Goal: Task Accomplishment & Management: Use online tool/utility

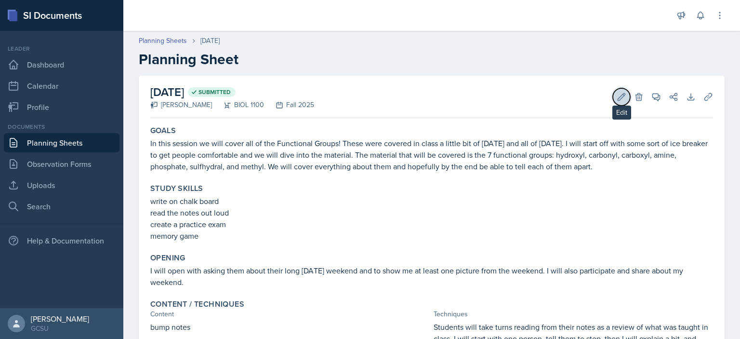
click at [617, 98] on icon at bounding box center [622, 97] width 10 height 10
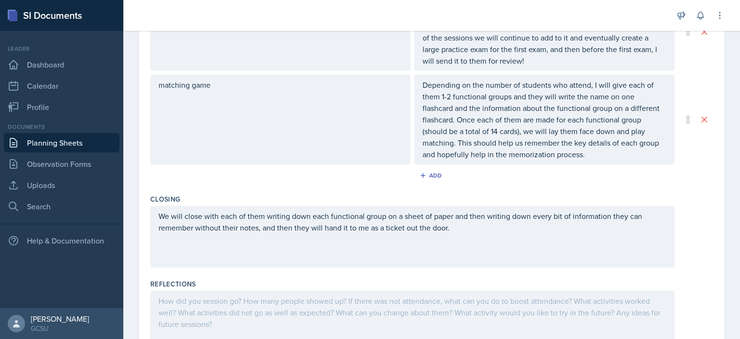
scroll to position [594, 0]
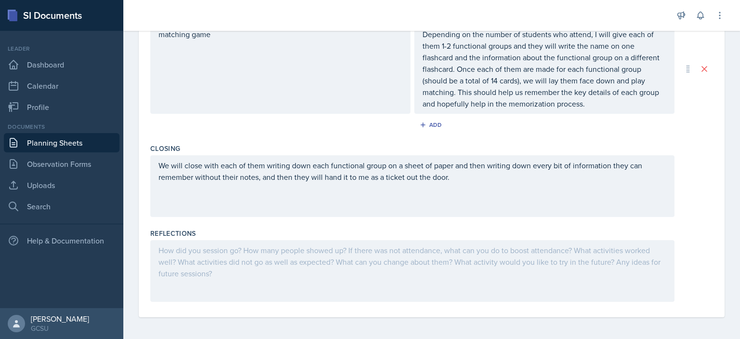
click at [200, 278] on div at bounding box center [412, 271] width 524 height 62
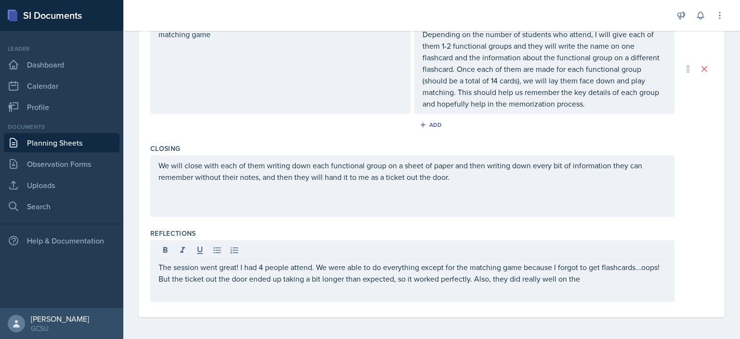
click at [693, 184] on div "We will close with each of them writing down each functional group on a sheet o…" at bounding box center [431, 186] width 563 height 62
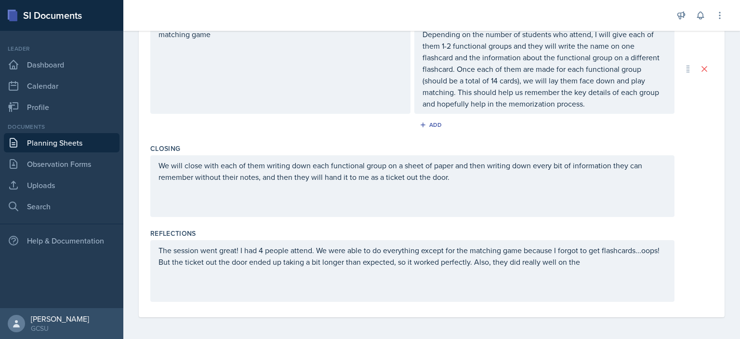
click at [646, 268] on div "The session went great! I had 4 people attend. We were able to do everything ex…" at bounding box center [412, 271] width 524 height 62
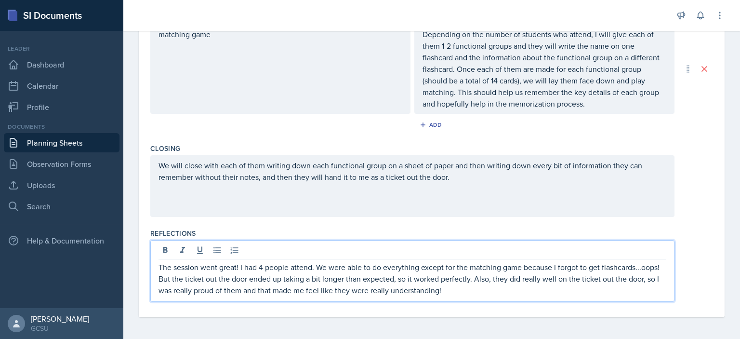
click at [490, 282] on p "The session went great! I had 4 people attend. We were able to do everything ex…" at bounding box center [412, 278] width 508 height 35
click at [621, 297] on div "The session went great! I had 4 people attend. We were able to do everything ex…" at bounding box center [412, 271] width 524 height 62
click at [661, 211] on div "We will close with each of them writing down each functional group on a sheet o…" at bounding box center [412, 186] width 524 height 62
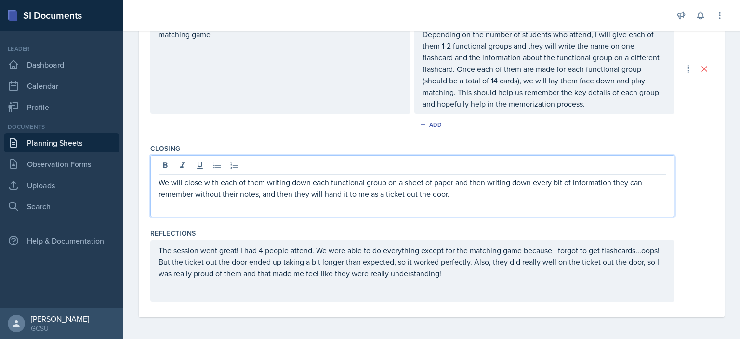
scroll to position [0, 0]
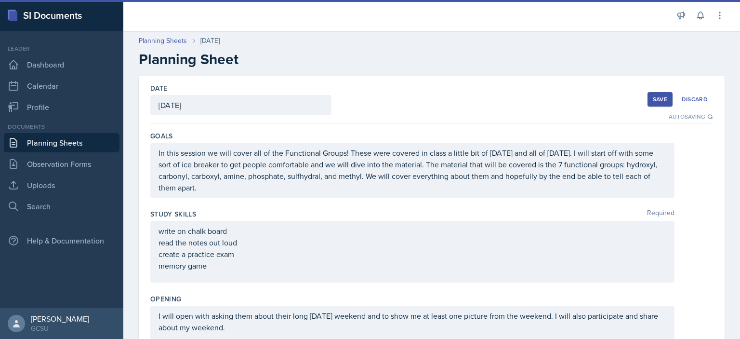
click at [660, 94] on button "Save" at bounding box center [659, 99] width 25 height 14
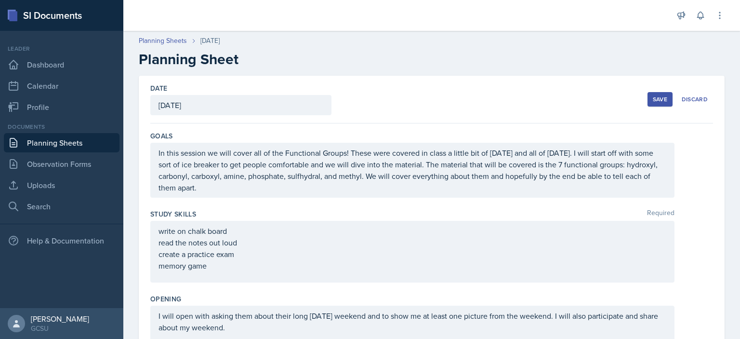
click at [654, 101] on div "Save" at bounding box center [660, 99] width 14 height 8
